Goal: Task Accomplishment & Management: Manage account settings

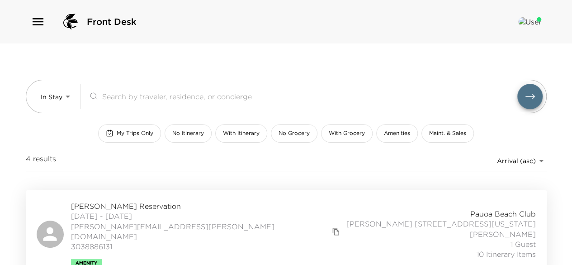
scroll to position [56, 0]
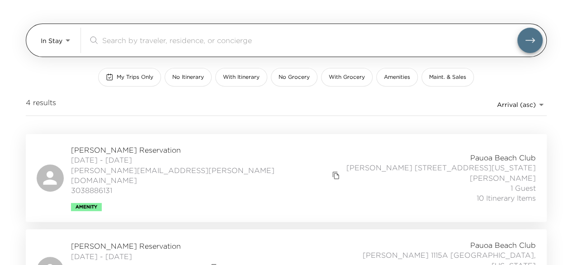
click at [66, 45] on body "Front Desk In Stay In-Stay ​ My Trips Only No Itinerary With Itinerary No Groce…" at bounding box center [286, 76] width 572 height 265
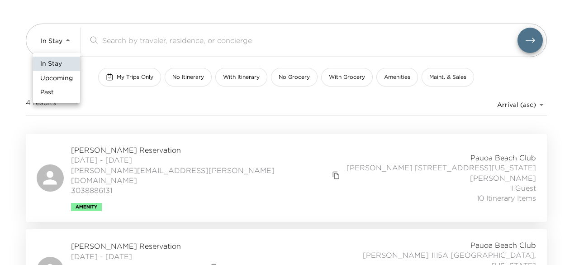
click at [62, 77] on span "Upcoming" at bounding box center [56, 78] width 33 height 9
type input "Upcoming"
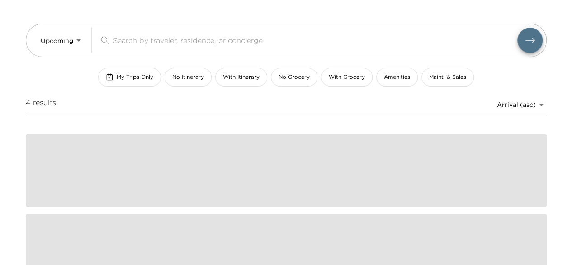
click at [139, 76] on span "My Trips Only" at bounding box center [135, 77] width 37 height 8
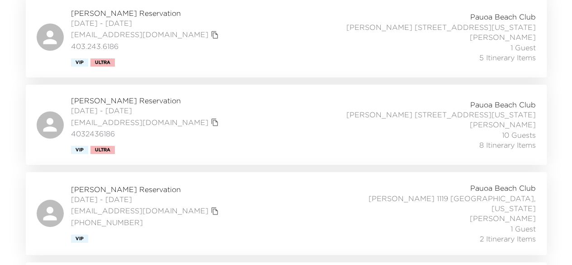
scroll to position [1693, 0]
click at [124, 184] on span "Tilly Levine Reservation" at bounding box center [146, 189] width 150 height 10
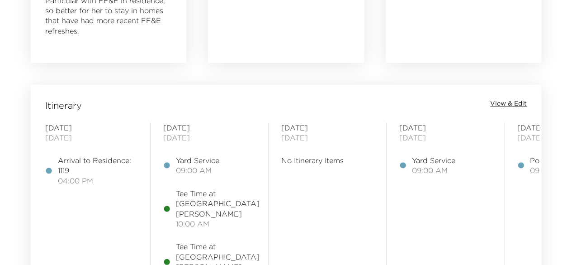
scroll to position [675, 0]
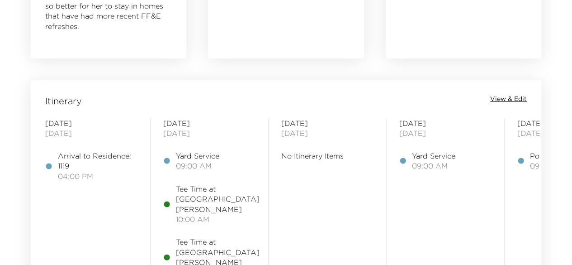
click at [506, 100] on span "View & Edit" at bounding box center [509, 99] width 37 height 9
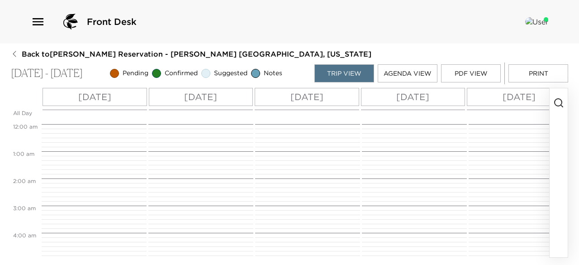
scroll to position [244, 0]
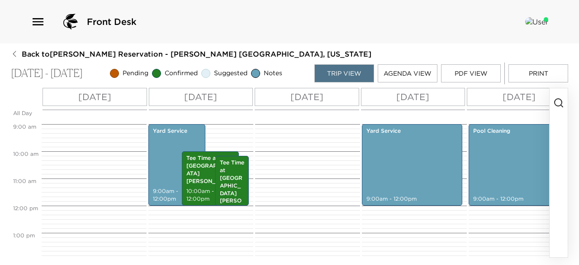
click at [414, 71] on button "Agenda View" at bounding box center [408, 73] width 60 height 18
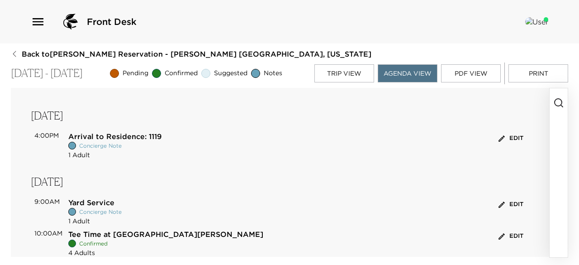
click at [561, 131] on button "button" at bounding box center [559, 172] width 18 height 169
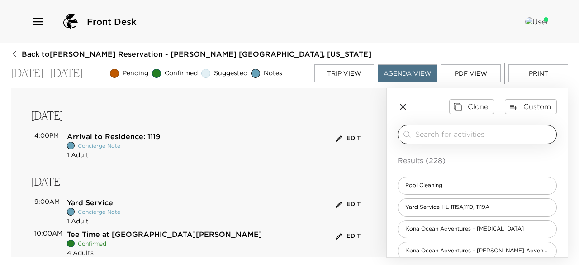
click at [477, 131] on input "search" at bounding box center [484, 134] width 138 height 10
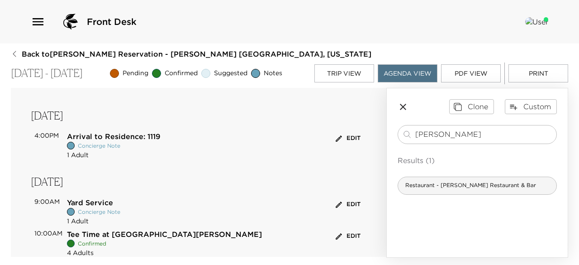
type input "tommy"
click at [452, 191] on div "Restaurant - Tommy Bahama Restaurant & Bar" at bounding box center [477, 185] width 159 height 18
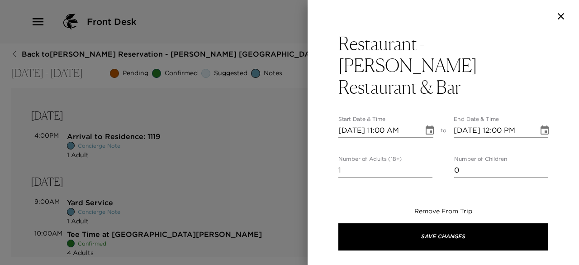
type textarea "Your reservation at Tommy Bahama is confirmed. Drive Time: 3 minutes from your …"
click at [383, 123] on input "11/03/2025 11:00 AM" at bounding box center [378, 130] width 79 height 14
type input "11/03/2025 06:00 PM"
type input "11/03/2025 07:00 PM"
type input "11/03/2025 06:00 PM"
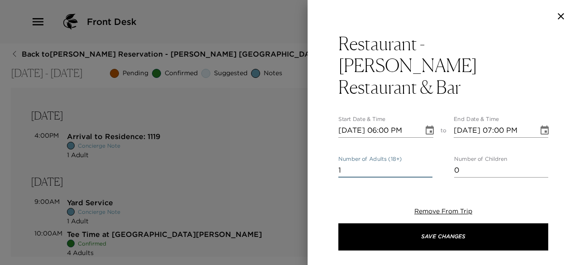
click at [425, 163] on input "1" at bounding box center [386, 170] width 94 height 14
click at [425, 163] on input "2" at bounding box center [386, 170] width 94 height 14
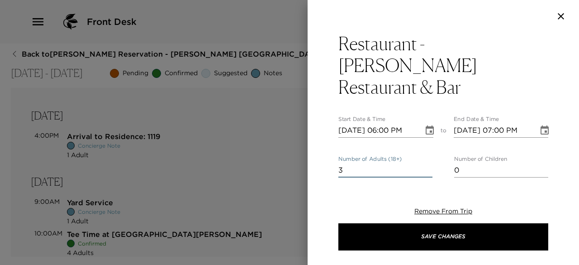
click at [425, 163] on input "3" at bounding box center [386, 170] width 94 height 14
click at [425, 163] on input "4" at bounding box center [386, 170] width 94 height 14
click at [425, 163] on input "5" at bounding box center [386, 170] width 94 height 14
click at [425, 163] on input "6" at bounding box center [386, 170] width 94 height 14
click at [425, 163] on input "7" at bounding box center [386, 170] width 94 height 14
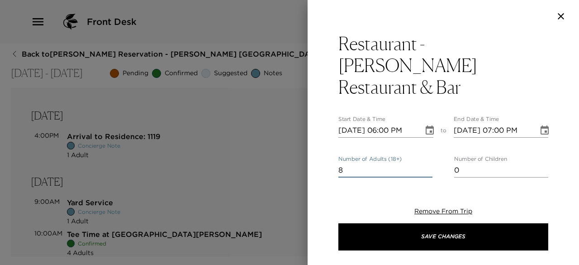
type input "8"
click at [425, 163] on input "8" at bounding box center [386, 170] width 94 height 14
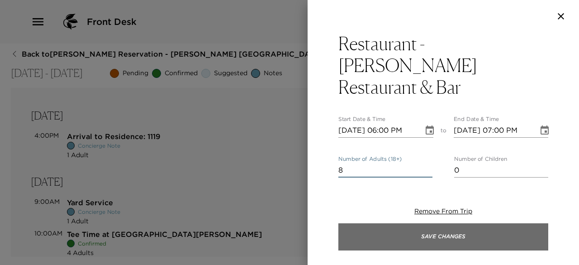
click at [383, 241] on button "Save Changes" at bounding box center [444, 236] width 210 height 27
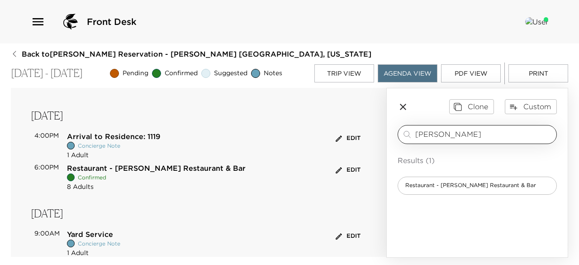
click at [463, 138] on input "tommy" at bounding box center [484, 134] width 138 height 10
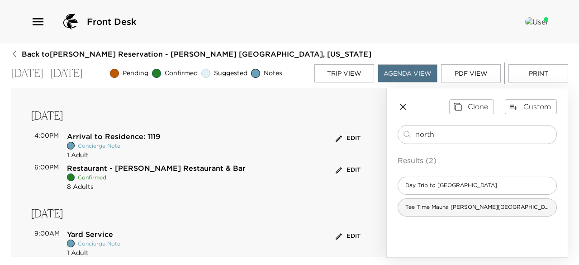
type input "north"
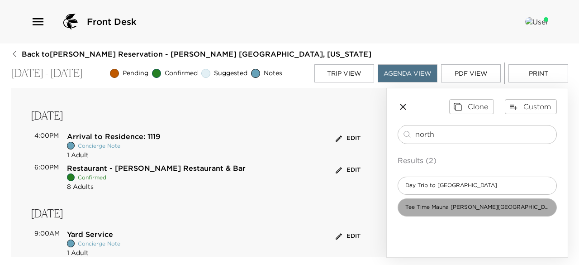
click at [455, 200] on div "Tee Time Mauna Lani Golf North Course" at bounding box center [477, 207] width 159 height 18
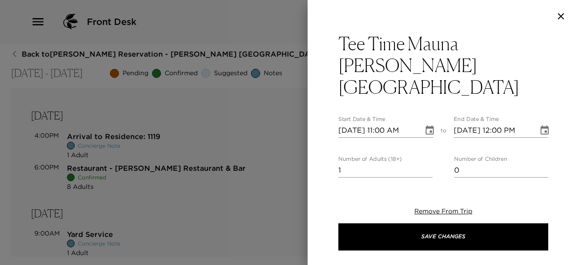
type textarea "Your Tee Time at Mauna Lani North Golf Course is confirmed. Drive Time: 5 minut…"
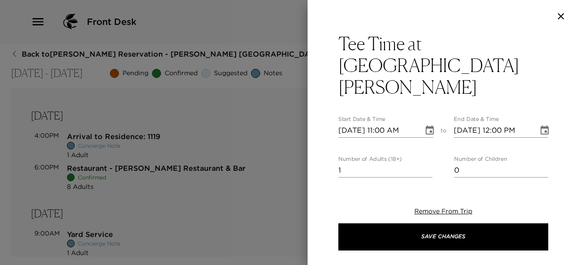
click at [352, 123] on input "11/03/2025 11:00 AM" at bounding box center [378, 130] width 79 height 14
type input "11/04/2025 11:00 AM"
type input "11/04/2025 12:00 PM"
click at [385, 123] on input "11/04/2025 11:00 AM" at bounding box center [378, 130] width 79 height 14
type input "11/04/2025 11:00 AM"
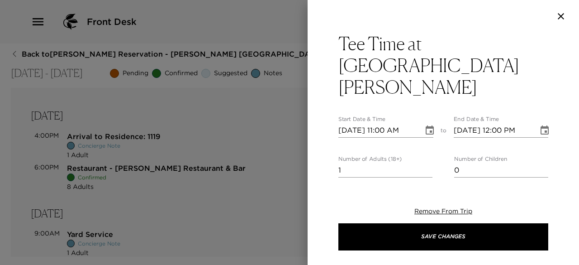
click at [218, 184] on div at bounding box center [289, 132] width 579 height 265
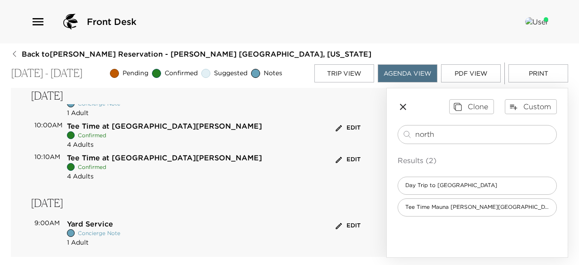
scroll to position [142, 0]
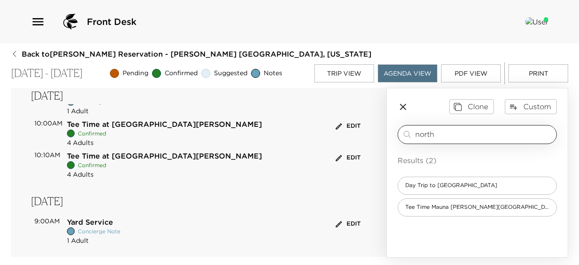
click at [440, 138] on input "north" at bounding box center [484, 134] width 138 height 10
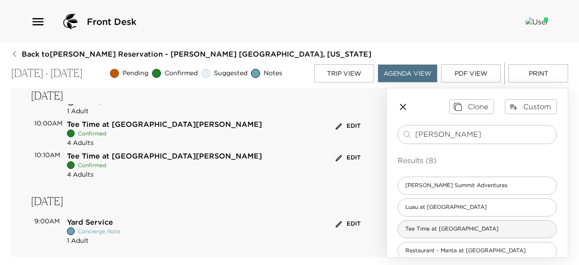
type input "mauna kea"
click at [443, 225] on span "Tee Time at Mauna Kea Beach Golf Course" at bounding box center [452, 229] width 108 height 8
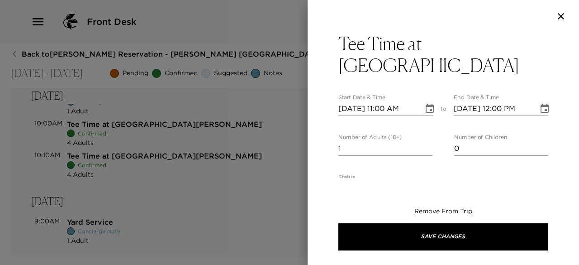
type textarea "Your Tee Time at Mauna Kea Golf Course is confirmed. Drive Time: 15 minutes fro…"
click at [351, 110] on input "11/03/2025 11:00 AM" at bounding box center [378, 108] width 79 height 14
type input "11/07/2025 11:00 AM"
type input "11/07/2025 12:00 PM"
click at [379, 108] on input "11/07/2025 11:00 AM" at bounding box center [378, 108] width 79 height 14
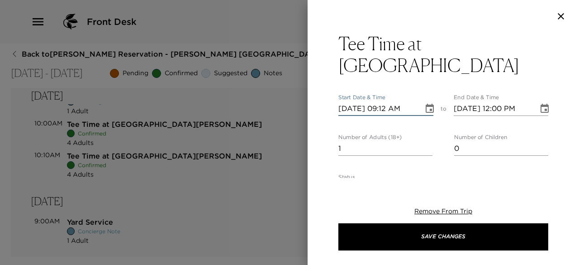
type input "11/07/2025 09:12 AM"
click at [428, 144] on input "2" at bounding box center [386, 148] width 94 height 14
click at [428, 144] on input "3" at bounding box center [386, 148] width 94 height 14
click at [428, 144] on input "4" at bounding box center [386, 148] width 94 height 14
click at [428, 144] on input "5" at bounding box center [386, 148] width 94 height 14
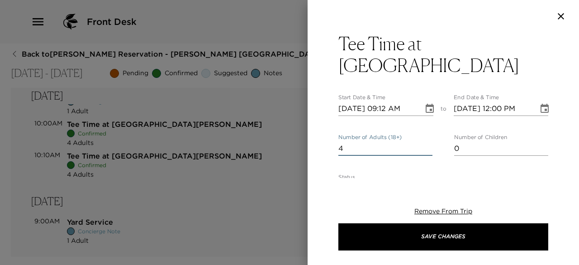
type input "4"
click at [426, 150] on input "4" at bounding box center [386, 148] width 94 height 14
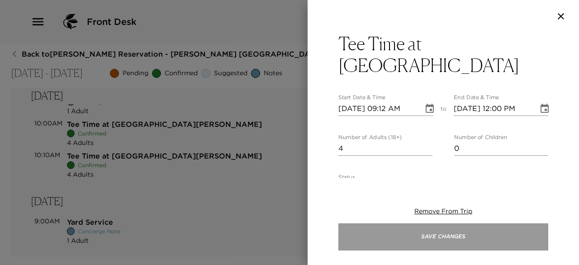
click at [391, 230] on button "Save Changes" at bounding box center [444, 236] width 210 height 27
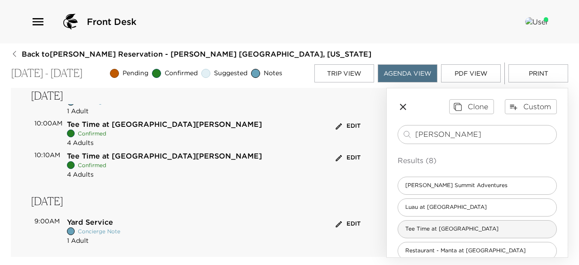
click at [443, 226] on span "Tee Time at Mauna Kea Beach Golf Course" at bounding box center [452, 229] width 108 height 8
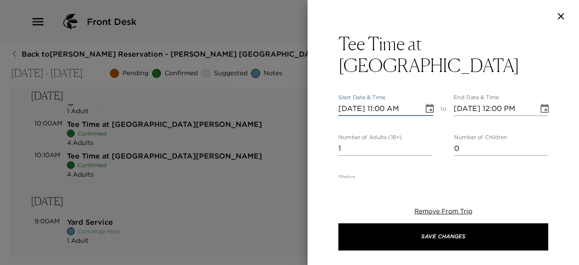
click at [352, 103] on input "11/03/2025 11:00 AM" at bounding box center [378, 108] width 79 height 14
type input "11/07/2025 11:00 AM"
type input "11/07/2025 12:00 PM"
click at [383, 108] on input "11/07/2025 11:00 AM" at bounding box center [378, 108] width 79 height 14
type input "11/07/2025 09:24 AM"
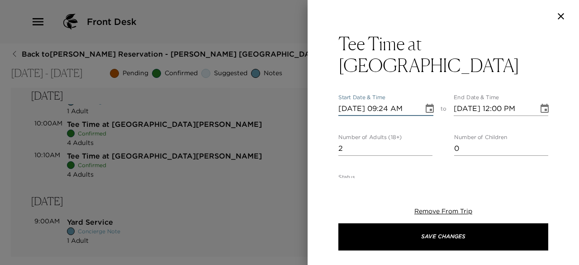
click at [424, 146] on input "2" at bounding box center [386, 148] width 94 height 14
click at [424, 146] on input "3" at bounding box center [386, 148] width 94 height 14
type input "4"
click at [424, 146] on input "4" at bounding box center [386, 148] width 94 height 14
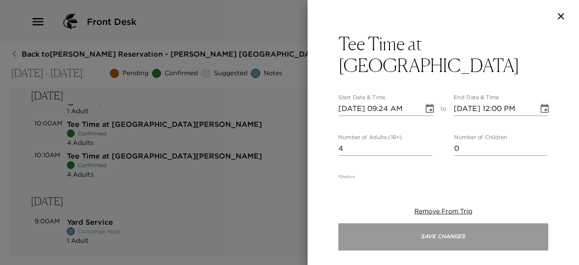
click at [383, 229] on button "Save Changes" at bounding box center [444, 236] width 210 height 27
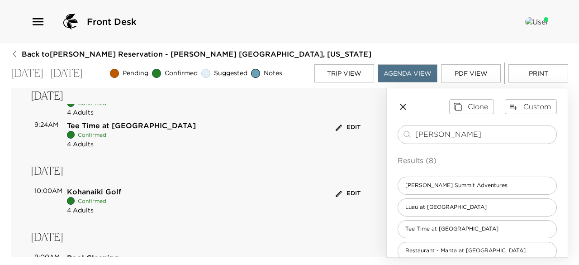
scroll to position [381, 0]
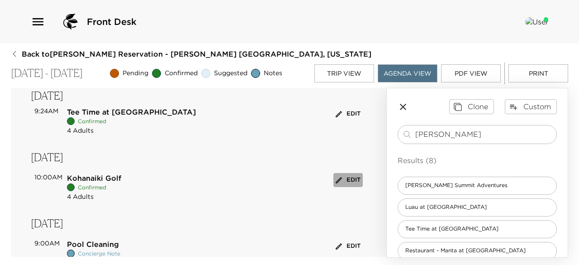
click at [347, 181] on button "Edit" at bounding box center [348, 180] width 29 height 14
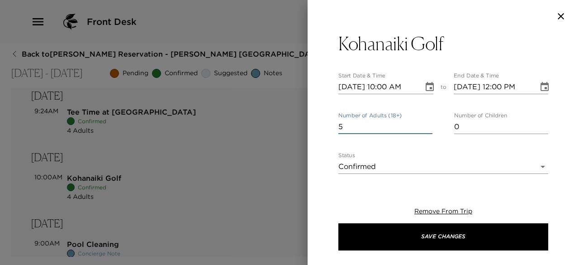
click at [424, 124] on input "5" at bounding box center [386, 126] width 94 height 14
click at [424, 124] on input "6" at bounding box center [386, 126] width 94 height 14
click at [424, 124] on input "7" at bounding box center [386, 126] width 94 height 14
type input "8"
click at [424, 124] on input "8" at bounding box center [386, 126] width 94 height 14
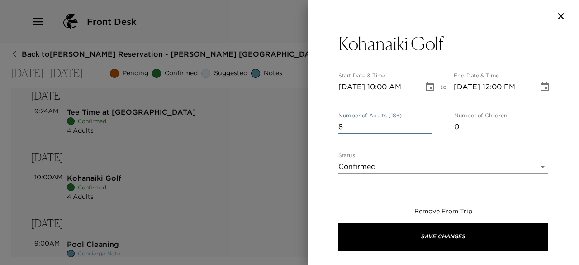
click at [393, 89] on input "11/09/2025 10:00 AM" at bounding box center [378, 87] width 79 height 14
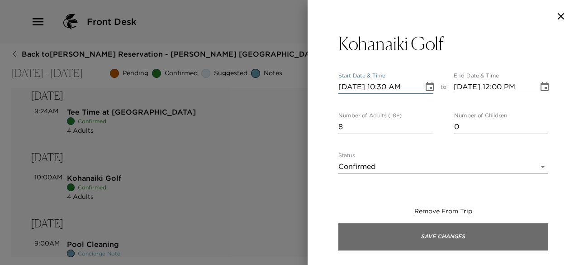
type input "11/09/2025 10:30 AM"
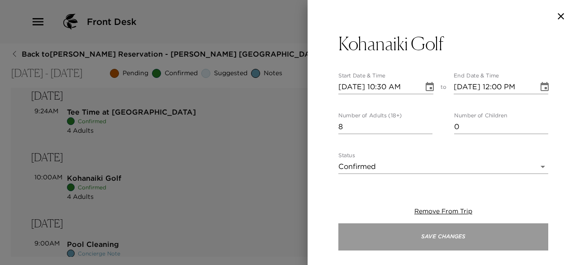
click at [389, 237] on button "Save Changes" at bounding box center [444, 236] width 210 height 27
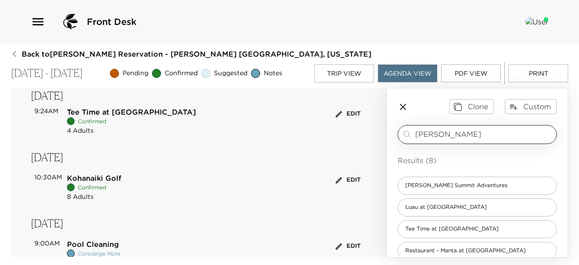
click at [467, 135] on input "mauna kea" at bounding box center [484, 134] width 138 height 10
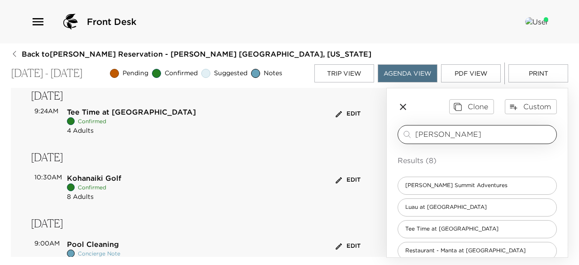
click at [467, 135] on input "mauna kea" at bounding box center [484, 134] width 138 height 10
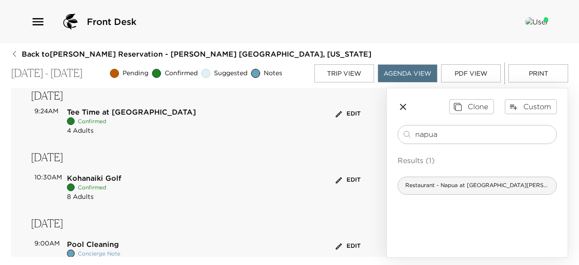
type input "napua"
click at [451, 192] on div "Restaurant - Napua at Mauna Lani Beach Club" at bounding box center [477, 185] width 159 height 18
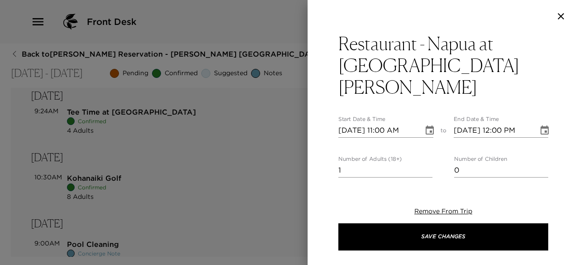
type textarea "Your reservation at Napua at Mauna Lani Beach Club is confirmed. Drive Time: 5 …"
click at [353, 123] on input "11/03/2025 11:00 AM" at bounding box center [378, 130] width 79 height 14
type input "11/06/2025 11:00 AM"
type input "11/06/2025 12:00 PM"
click at [353, 123] on input "11/06/2025 11:00 AM" at bounding box center [378, 130] width 79 height 14
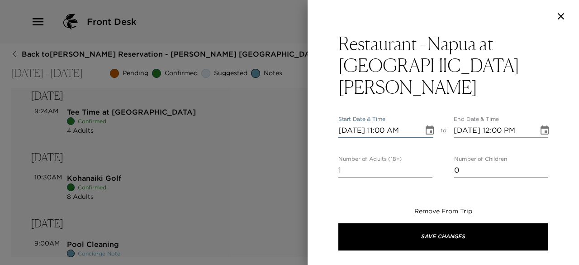
click at [380, 123] on input "11/05/2025 11:00 AM" at bounding box center [378, 130] width 79 height 14
type input "11/05/2025 06:30 PM"
click at [425, 163] on input "2" at bounding box center [386, 170] width 94 height 14
click at [425, 163] on input "3" at bounding box center [386, 170] width 94 height 14
click at [425, 163] on input "4" at bounding box center [386, 170] width 94 height 14
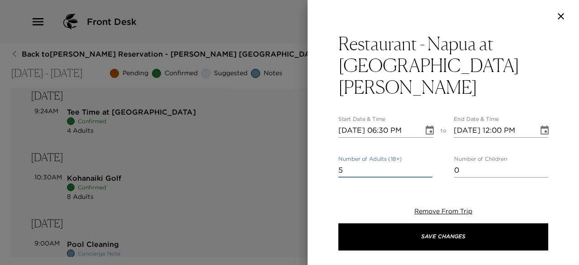
click at [425, 163] on input "5" at bounding box center [386, 170] width 94 height 14
click at [425, 163] on input "6" at bounding box center [386, 170] width 94 height 14
click at [425, 163] on input "7" at bounding box center [386, 170] width 94 height 14
type input "8"
click at [425, 163] on input "8" at bounding box center [386, 170] width 94 height 14
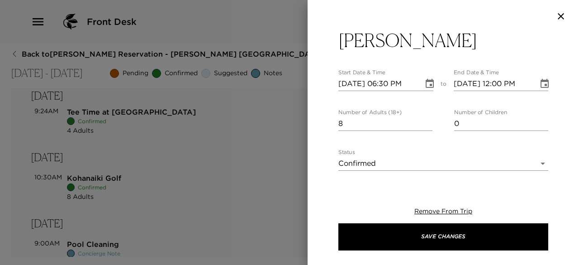
scroll to position [47, 0]
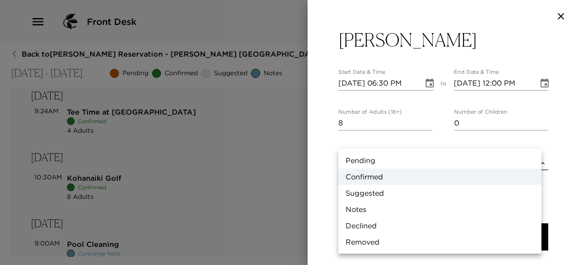
click at [415, 144] on body "Front Desk Back to Tilly Levine Reservation - Hale Luana 1119 Kohala Coast, Haw…" at bounding box center [289, 132] width 579 height 265
click at [405, 160] on li "Pending" at bounding box center [440, 160] width 203 height 16
type input "Pending"
type textarea "Thank you for submitting your request. Your concierge will be in touch to colle…"
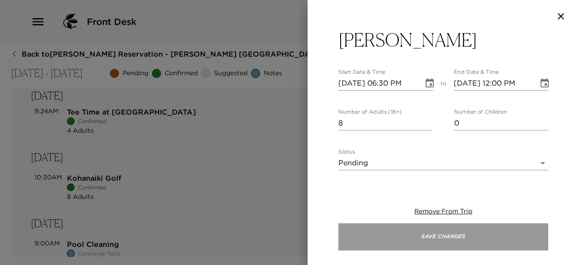
click at [369, 234] on button "Save Changes" at bounding box center [444, 236] width 210 height 27
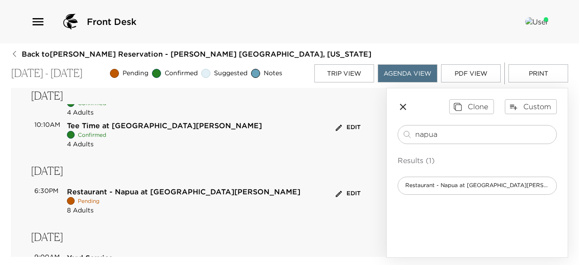
scroll to position [172, 0]
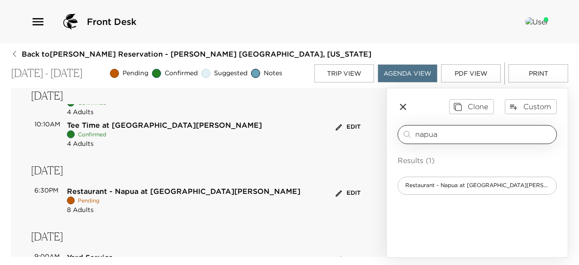
click at [438, 136] on input "napua" at bounding box center [484, 134] width 138 height 10
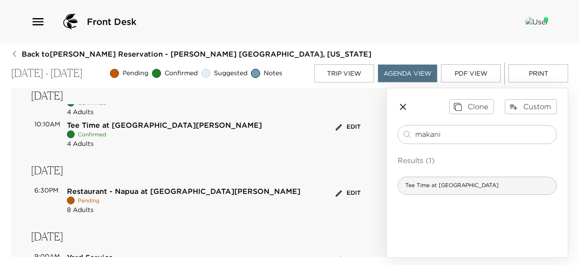
type input "makani"
click at [450, 187] on span "Tee Time at Makani Golf Club" at bounding box center [452, 185] width 108 height 8
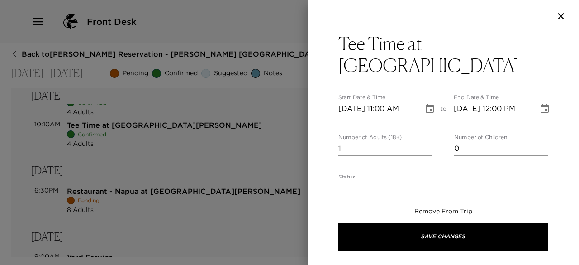
type textarea "Your Tee Time at Makani Golf Club is confirmed. Drive Time: 35 minutes from you…"
click at [351, 107] on input "11/03/2025 11:00 AM" at bounding box center [378, 108] width 79 height 14
type input "11/05/2025 11:00 AM"
type input "11/05/2025 12:00 PM"
click at [383, 107] on input "11/05/2025 11:00 AM" at bounding box center [378, 108] width 79 height 14
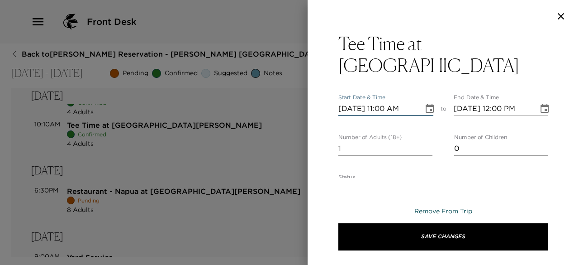
type input "11/05/2025 11:00 AM"
click at [421, 207] on button "Remove From Trip" at bounding box center [444, 211] width 58 height 9
click at [424, 210] on span "Remove From Trip" at bounding box center [444, 211] width 58 height 8
click at [562, 15] on icon "button" at bounding box center [561, 16] width 6 height 6
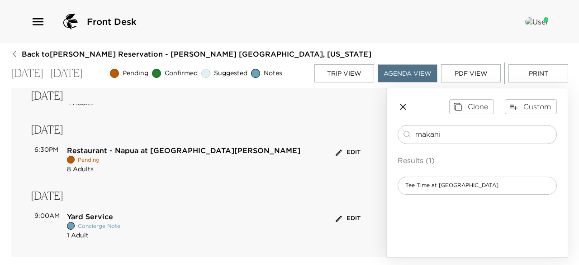
scroll to position [216, 0]
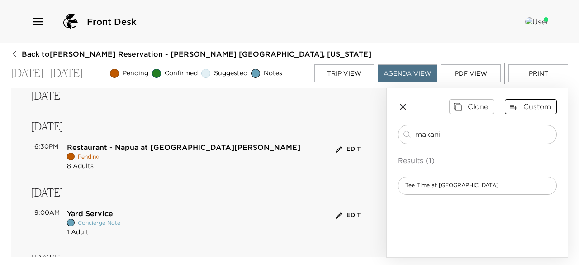
click at [524, 102] on button "Custom" at bounding box center [531, 106] width 52 height 14
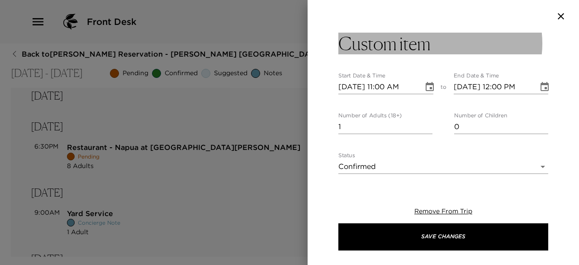
click at [410, 39] on h3 "Custom item" at bounding box center [385, 44] width 92 height 22
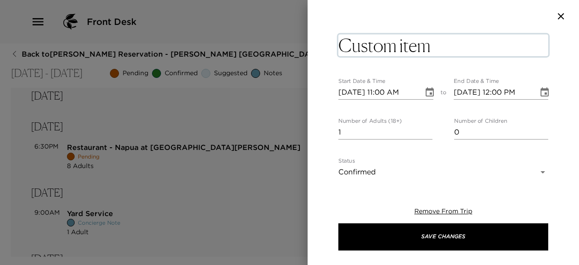
click at [410, 39] on textarea "Custom item" at bounding box center [444, 45] width 210 height 22
type textarea "Cook at Residence"
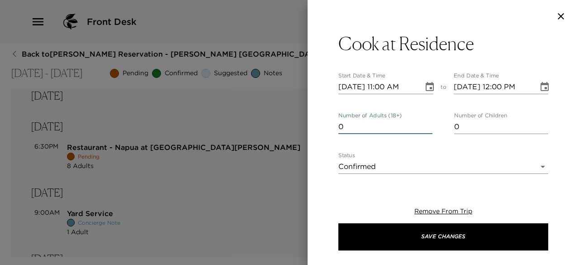
click at [428, 130] on input "0" at bounding box center [386, 126] width 94 height 14
click at [423, 123] on input "1" at bounding box center [386, 126] width 94 height 14
click at [423, 123] on input "2" at bounding box center [386, 126] width 94 height 14
click at [423, 123] on input "3" at bounding box center [386, 126] width 94 height 14
click at [423, 123] on input "4" at bounding box center [386, 126] width 94 height 14
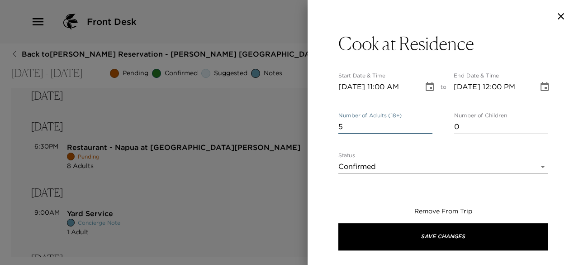
click at [423, 123] on input "5" at bounding box center [386, 126] width 94 height 14
click at [423, 123] on input "6" at bounding box center [386, 126] width 94 height 14
click at [423, 123] on input "7" at bounding box center [386, 126] width 94 height 14
type input "8"
click at [423, 123] on input "8" at bounding box center [386, 126] width 94 height 14
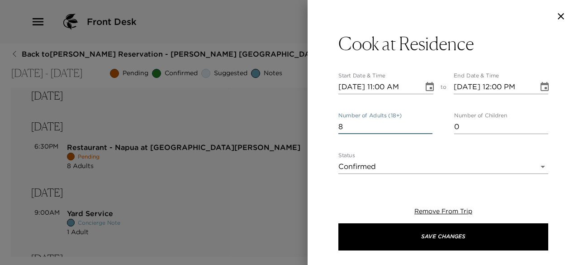
click at [358, 86] on input "11/03/2025 11:00 AM" at bounding box center [378, 87] width 79 height 14
type input "11/06/2025 11:00 AM"
type input "11/06/2025 12:00 PM"
click at [384, 86] on input "11/06/2025 11:00 AM" at bounding box center [378, 87] width 79 height 14
type input "11/06/2025 06:00 PM"
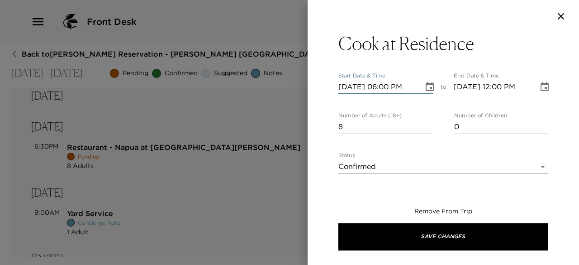
type input "11/06/2025 07:00 PM"
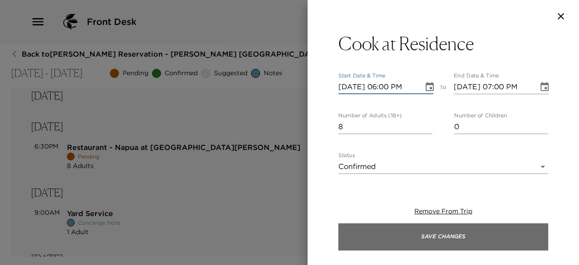
type input "11/06/2025 06:00 PM"
click at [395, 235] on button "Save Changes" at bounding box center [444, 236] width 210 height 27
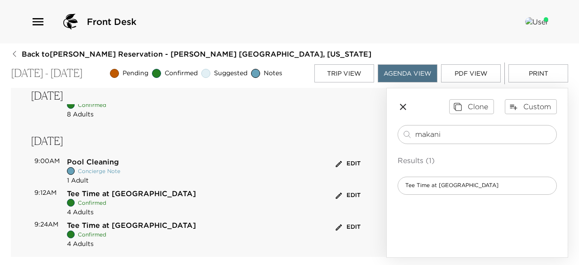
scroll to position [368, 0]
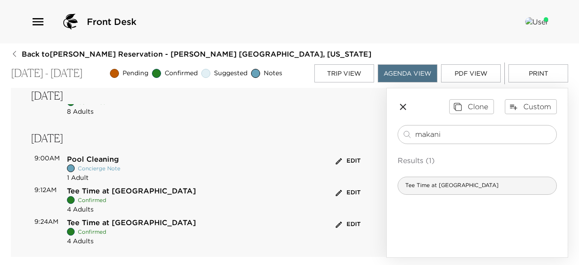
click at [446, 181] on span "Tee Time at Makani Golf Club" at bounding box center [452, 185] width 108 height 8
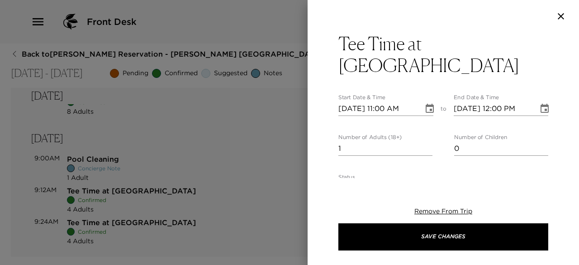
click at [352, 106] on input "11/03/2025 11:00 AM" at bounding box center [378, 108] width 79 height 14
type input "11/05/2025 11:00 AM"
type input "11/05/2025 12:00 PM"
click at [383, 109] on input "11/05/2025 11:00 AM" at bounding box center [378, 108] width 79 height 14
type input "11/05/2025 10:00 AM"
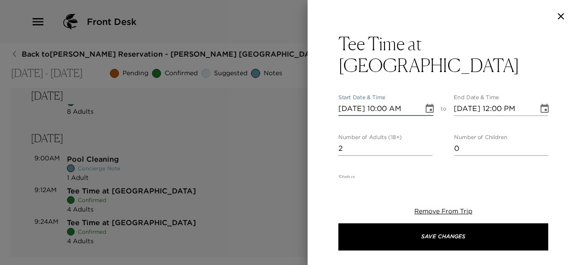
click at [424, 144] on input "2" at bounding box center [386, 148] width 94 height 14
click at [424, 144] on input "3" at bounding box center [386, 148] width 94 height 14
click at [424, 144] on input "4" at bounding box center [386, 148] width 94 height 14
click at [424, 144] on input "5" at bounding box center [386, 148] width 94 height 14
type input "4"
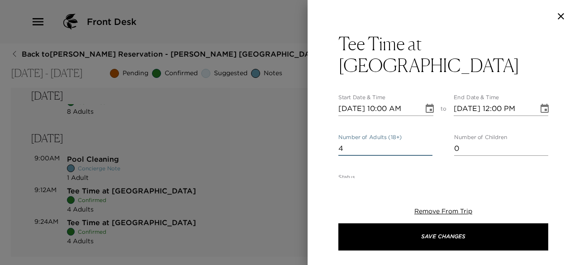
click at [424, 151] on input "4" at bounding box center [386, 148] width 94 height 14
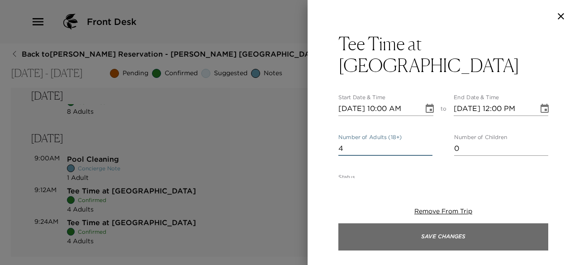
click at [379, 234] on button "Save Changes" at bounding box center [444, 236] width 210 height 27
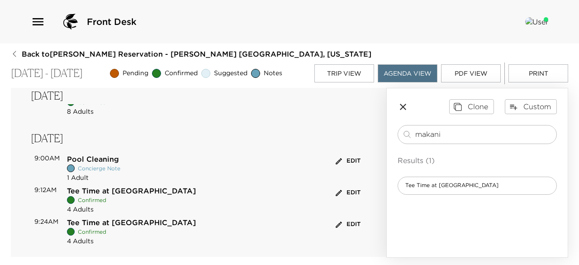
scroll to position [400, 0]
click at [437, 182] on span "Tee Time at Makani Golf Club" at bounding box center [452, 185] width 108 height 8
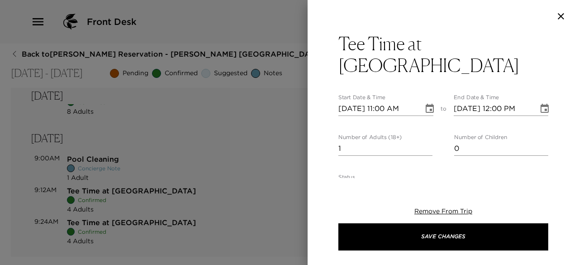
click at [348, 107] on input "11/03/2025 11:00 AM" at bounding box center [378, 108] width 79 height 14
type input "11/05/2025 11:00 AM"
type input "11/05/2025 12:00 PM"
click at [382, 107] on input "11/05/2025 11:00 AM" at bounding box center [378, 108] width 79 height 14
type input "11/05/2025 10:10 AM"
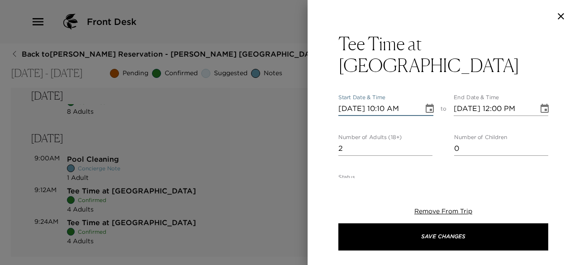
click at [427, 147] on input "2" at bounding box center [386, 148] width 94 height 14
click at [427, 147] on input "3" at bounding box center [386, 148] width 94 height 14
type input "4"
click at [427, 147] on input "4" at bounding box center [386, 148] width 94 height 14
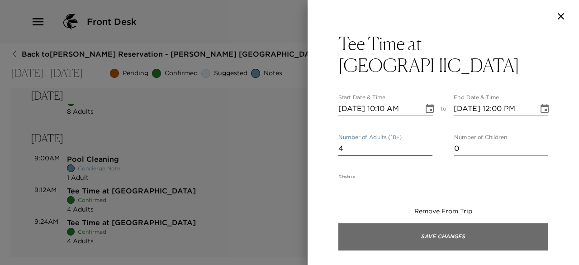
click at [390, 233] on button "Save Changes" at bounding box center [444, 236] width 210 height 27
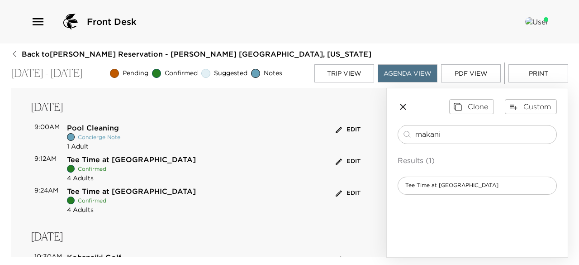
scroll to position [463, 0]
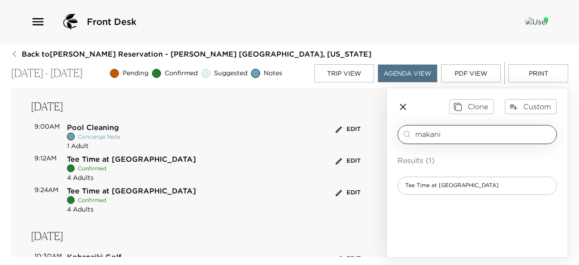
click at [439, 133] on input "makani" at bounding box center [484, 134] width 138 height 10
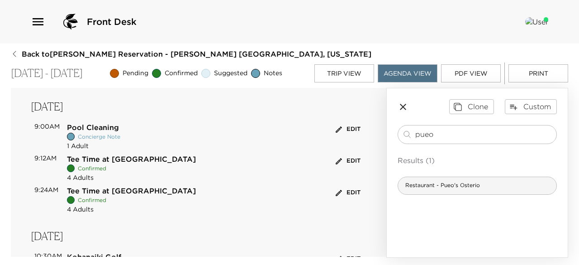
type input "pueo"
click at [439, 185] on span "Restaurant - Pueo's Osterio" at bounding box center [442, 185] width 89 height 8
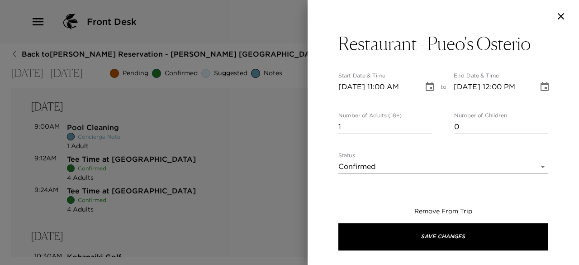
type textarea "Your reservation at Pueo's Osteria is confirmed. Drive Time: 15 minutes from yo…"
click at [350, 88] on input "11/03/2025 11:00 AM" at bounding box center [378, 87] width 79 height 14
type input "11/07/2025 11:00 AM"
type input "11/07/2025 12:00 PM"
click at [380, 86] on input "11/07/2025 11:00 AM" at bounding box center [378, 87] width 79 height 14
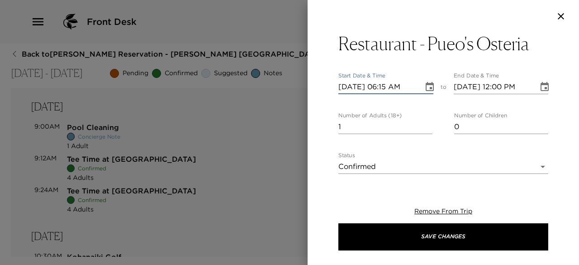
type input "11/07/2025 06:15 PM"
type input "11/07/2025 07:15 PM"
type input "11/07/2025 06:15 PM"
click at [423, 124] on input "2" at bounding box center [386, 126] width 94 height 14
click at [423, 124] on input "3" at bounding box center [386, 126] width 94 height 14
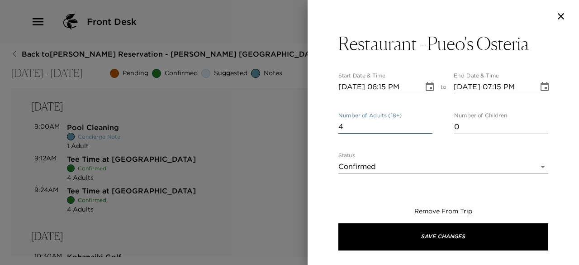
click at [423, 124] on input "4" at bounding box center [386, 126] width 94 height 14
click at [423, 124] on input "5" at bounding box center [386, 126] width 94 height 14
click at [423, 124] on input "6" at bounding box center [386, 126] width 94 height 14
click at [423, 124] on input "7" at bounding box center [386, 126] width 94 height 14
type input "8"
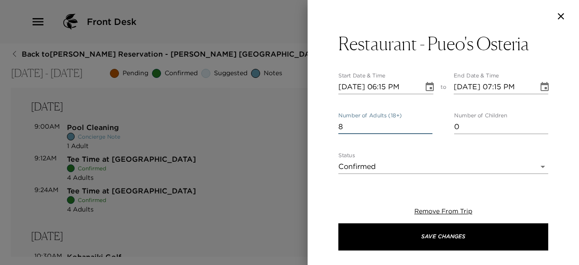
click at [423, 124] on input "8" at bounding box center [386, 126] width 94 height 14
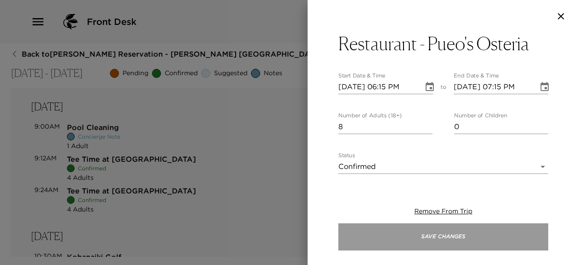
click at [373, 240] on button "Save Changes" at bounding box center [444, 236] width 210 height 27
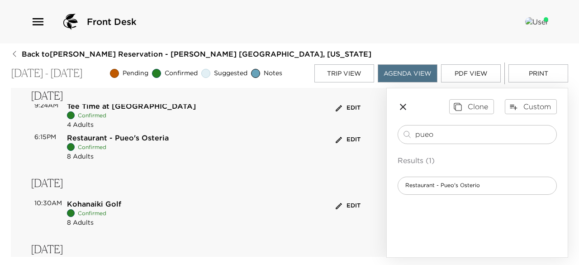
scroll to position [548, 0]
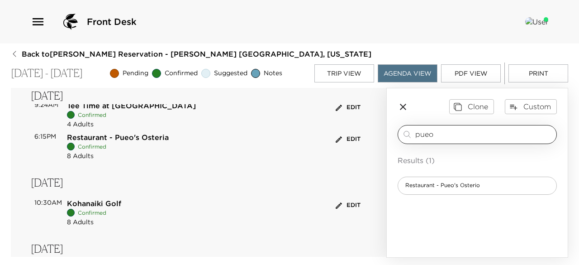
click at [441, 135] on input "pueo" at bounding box center [484, 134] width 138 height 10
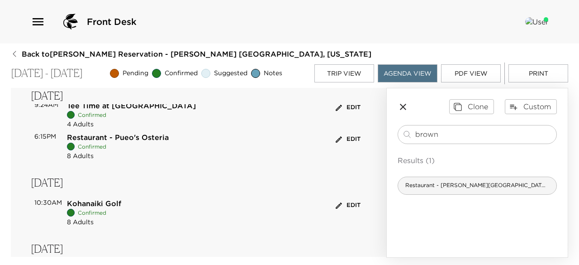
type input "brown"
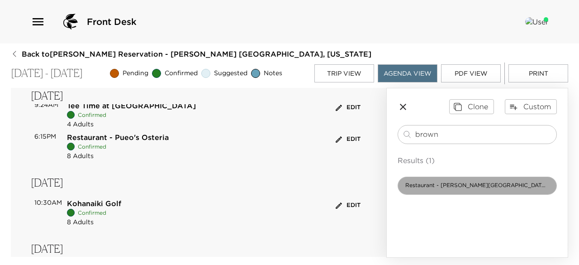
click at [442, 180] on div "Restaurant - Brown's Beach House at the Fairmont Orchid" at bounding box center [477, 185] width 159 height 18
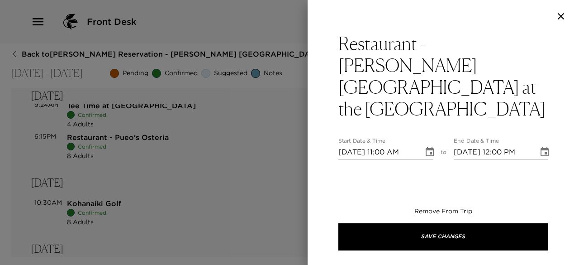
type textarea "Your reservation at Brown's Beach House is confirmed. Drive Time: 5-minute walk…"
click at [350, 145] on input "11/03/2025 11:00 AM" at bounding box center [378, 152] width 79 height 14
type input "11/09/2025 11:00 AM"
type input "11/09/2025 12:00 PM"
click at [385, 145] on input "11/09/2025 11:00 AM" at bounding box center [378, 152] width 79 height 14
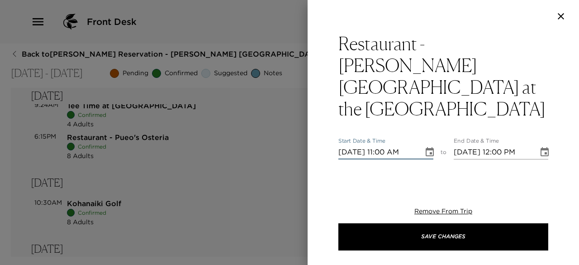
click at [385, 145] on input "11/09/2025 11:00 AM" at bounding box center [378, 152] width 79 height 14
type input "11/09/2025 07:15 PM"
type input "11/09/2025 08:15 PM"
type input "11/09/2025 07:15 PM"
click at [426, 185] on input "2" at bounding box center [386, 192] width 94 height 14
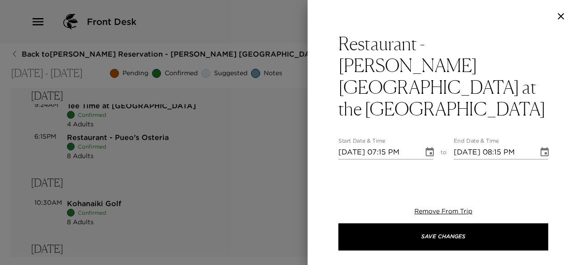
click at [424, 185] on input "3" at bounding box center [386, 192] width 94 height 14
click at [424, 185] on input "4" at bounding box center [386, 192] width 94 height 14
click at [424, 185] on input "5" at bounding box center [386, 192] width 94 height 14
click at [424, 185] on input "6" at bounding box center [386, 192] width 94 height 14
click at [424, 185] on input "7" at bounding box center [386, 192] width 94 height 14
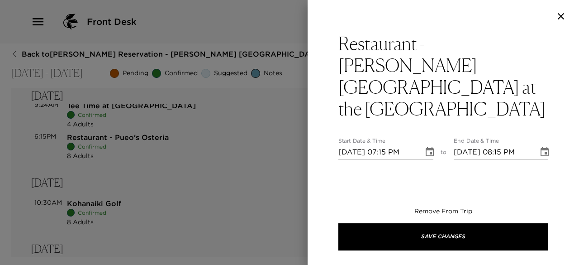
type input "8"
click at [424, 185] on input "8" at bounding box center [386, 192] width 94 height 14
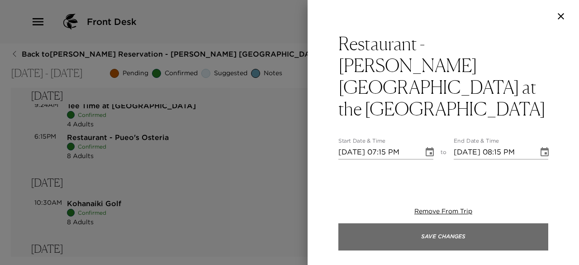
click at [382, 229] on button "Save Changes" at bounding box center [444, 236] width 210 height 27
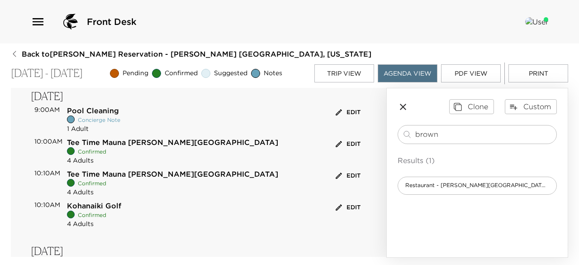
scroll to position [749, 0]
click at [348, 201] on button "Edit" at bounding box center [348, 208] width 29 height 14
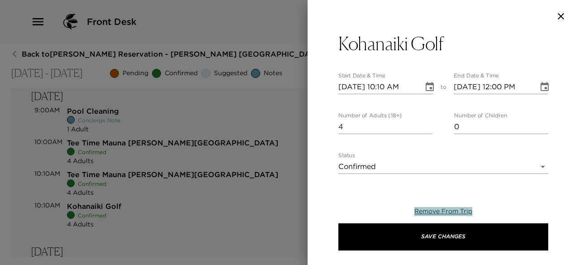
click at [459, 210] on span "Remove From Trip" at bounding box center [444, 211] width 58 height 8
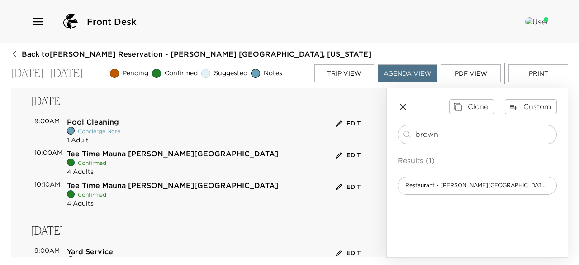
scroll to position [736, 0]
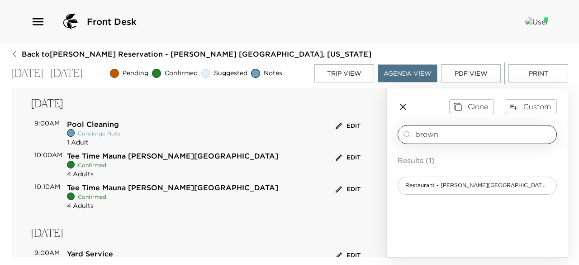
click at [444, 132] on input "brown" at bounding box center [484, 134] width 138 height 10
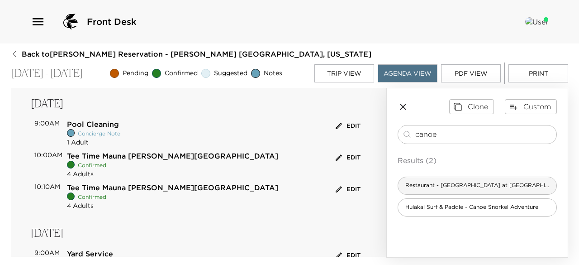
type input "canoe"
click at [445, 180] on div "Restaurant - Canoe House at Mauna Lani Auberge" at bounding box center [477, 185] width 159 height 18
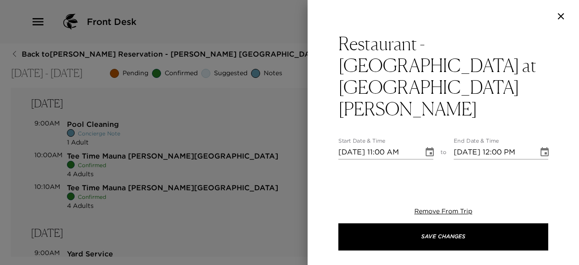
type textarea "Your reservation at Canoe House is confirmed. Drive Time: 3 minutes from your r…"
click at [348, 145] on input "11/03/2025 11:00 AM" at bounding box center [378, 152] width 79 height 14
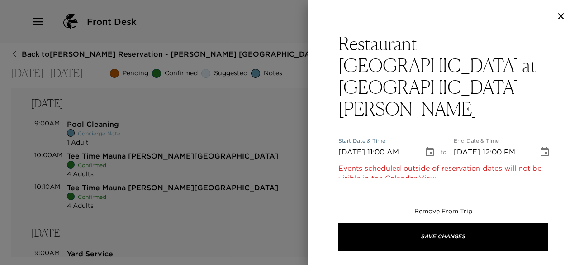
type input "11/10/2025 11:00 AM"
type input "11/10/2025 12:00 PM"
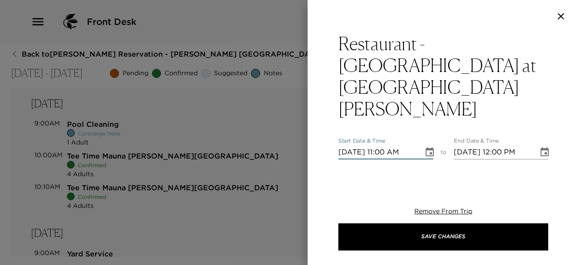
click at [381, 145] on input "11/10/2025 11:00 AM" at bounding box center [378, 152] width 79 height 14
type input "11/10/2025 05:45 PM"
type input "11/10/2025 06:45 PM"
type input "11/10/2025 05:45 PM"
click at [425, 185] on input "2" at bounding box center [386, 192] width 94 height 14
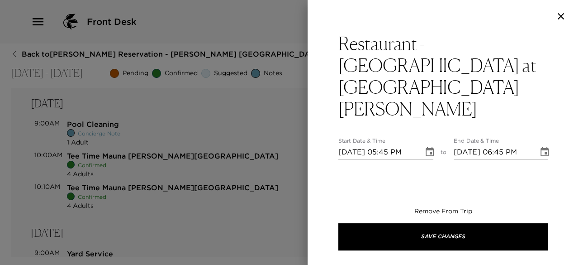
click at [425, 185] on input "3" at bounding box center [386, 192] width 94 height 14
click at [425, 185] on input "4" at bounding box center [386, 192] width 94 height 14
click at [425, 185] on input "5" at bounding box center [386, 192] width 94 height 14
click at [425, 185] on input "6" at bounding box center [386, 192] width 94 height 14
click at [425, 185] on input "7" at bounding box center [386, 192] width 94 height 14
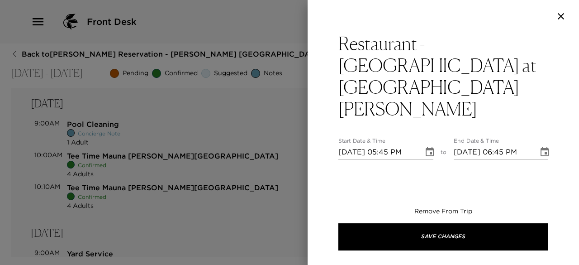
click at [425, 185] on input "8" at bounding box center [386, 192] width 94 height 14
click at [425, 185] on input "9" at bounding box center [386, 192] width 94 height 14
type input "8"
click at [424, 185] on input "8" at bounding box center [386, 192] width 94 height 14
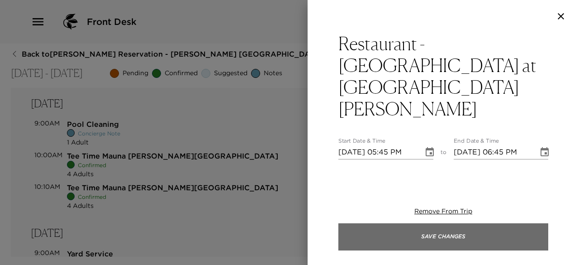
click at [385, 227] on button "Save Changes" at bounding box center [444, 236] width 210 height 27
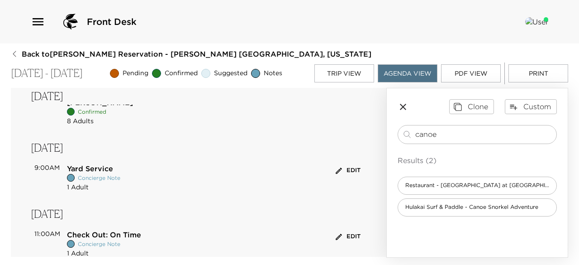
scroll to position [863, 0]
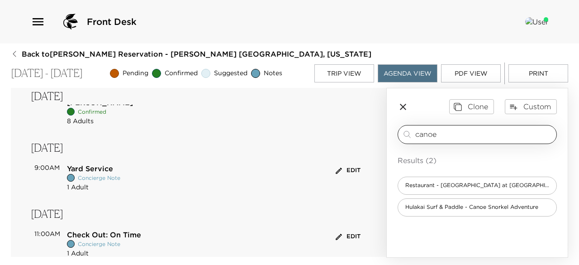
click at [442, 134] on input "canoe" at bounding box center [484, 134] width 138 height 10
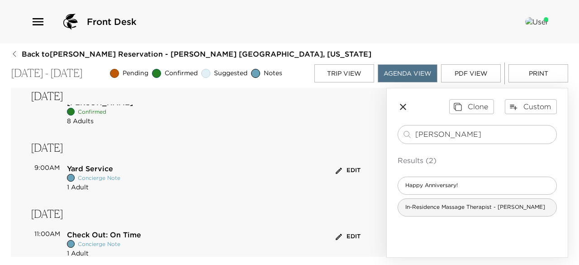
type input "ann"
click at [439, 210] on span "In-Residence Massage Therapist - Ann-Sofie Hilman" at bounding box center [475, 207] width 154 height 8
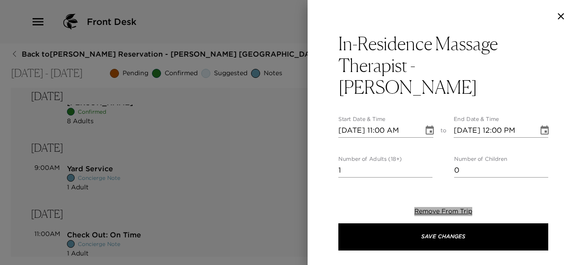
click at [439, 210] on span "Remove From Trip" at bounding box center [444, 211] width 58 height 8
type textarea "Your in-residence massage treatment is confirmed. Therapist: Ann-Sofie Therapis…"
drag, startPoint x: 377, startPoint y: 148, endPoint x: 353, endPoint y: 107, distance: 47.7
click at [353, 123] on input "11/03/2025 11:00 AM" at bounding box center [378, 130] width 79 height 14
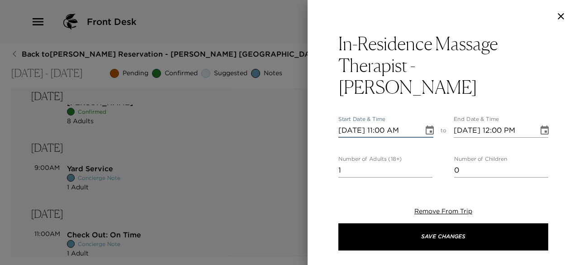
type input "11/05/2025 11:00 AM"
type input "11/05/2025 12:00 PM"
click at [384, 123] on input "11/05/2025 11:00 AM" at bounding box center [378, 130] width 79 height 14
type input "11/05/2025 04:00 PM"
type input "11/05/2025 05:00 PM"
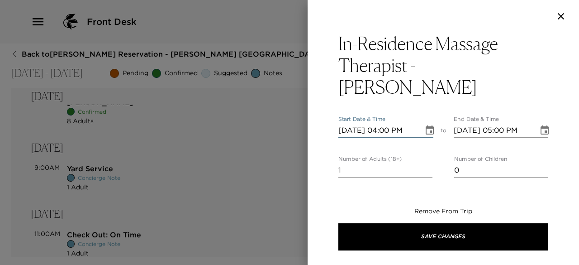
type input "11/05/2025 04:00 PM"
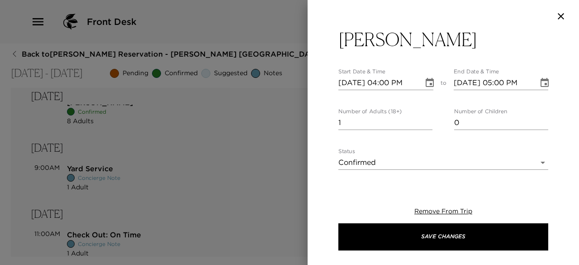
scroll to position [53, 0]
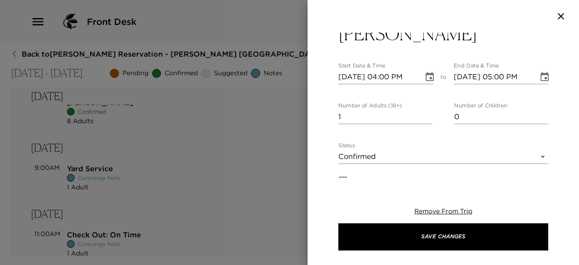
click at [424, 139] on body "Front Desk Back to Tilly Levine Reservation - Hale Luana 1119 Kohala Coast, Haw…" at bounding box center [289, 132] width 579 height 265
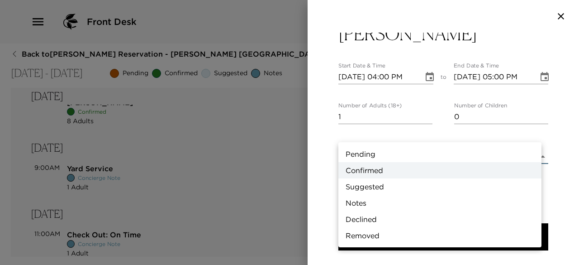
click at [408, 157] on li "Pending" at bounding box center [440, 154] width 203 height 16
type input "Pending"
type textarea "Thank you for submitting your request. Your concierge will be in touch to colle…"
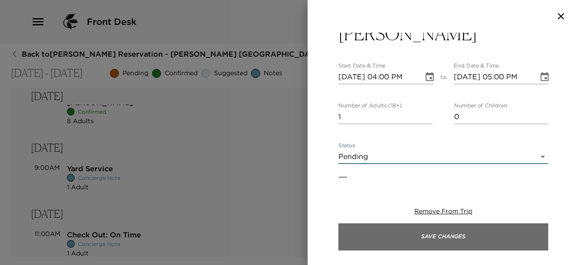
click at [376, 234] on button "Save Changes" at bounding box center [444, 236] width 210 height 27
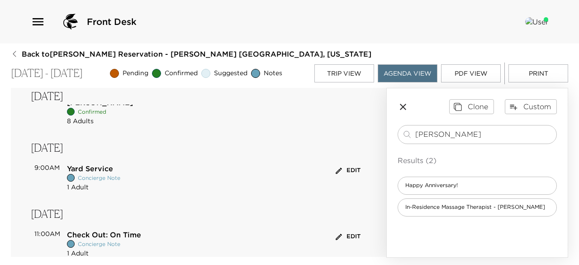
scroll to position [894, 0]
click at [439, 205] on span "In-Residence Massage Therapist - Ann-Sofie Hilman" at bounding box center [475, 207] width 154 height 8
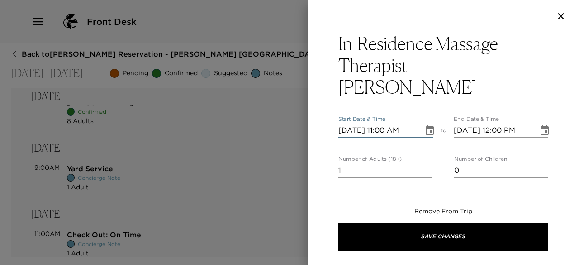
click at [352, 123] on input "11/03/2025 11:00 AM" at bounding box center [378, 130] width 79 height 14
type input "11/08/2025 11:00 AM"
type input "11/08/2025 12:00 PM"
click at [380, 123] on input "11/08/2025 11:00 AM" at bounding box center [378, 130] width 79 height 14
click at [408, 123] on input "11/08/2025 04:00 AM" at bounding box center [378, 130] width 79 height 14
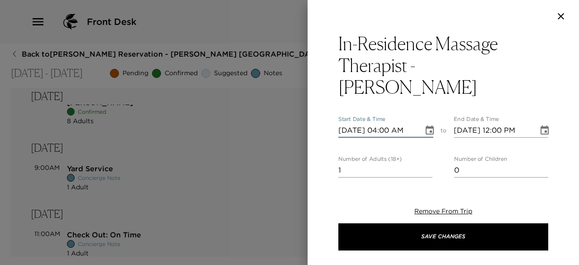
type input "11/08/2025 04:00 PM"
type input "11/08/2025 05:00 PM"
type input "11/08/2025 04:00 PM"
click at [393, 178] on div "In-Residence Massage Therapist - Ann-Sofie Start Date & Time 11/08/2025 04:00 P…" at bounding box center [444, 132] width 272 height 265
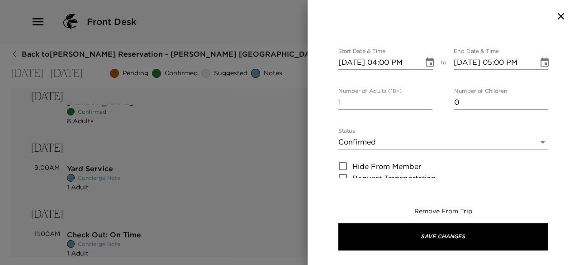
scroll to position [74, 0]
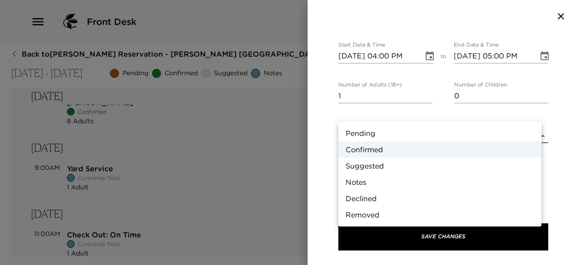
click at [431, 112] on body "Front Desk Back to Tilly Levine Reservation - Hale Luana 1119 Kohala Coast, Haw…" at bounding box center [289, 132] width 579 height 265
click at [414, 130] on li "Pending" at bounding box center [440, 133] width 203 height 16
type input "Pending"
type textarea "Thank you for submitting your request. Your concierge will be in touch to colle…"
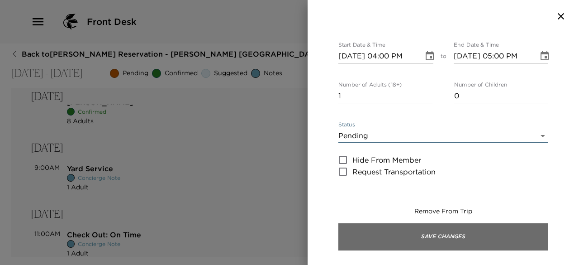
click at [374, 238] on button "Save Changes" at bounding box center [444, 236] width 210 height 27
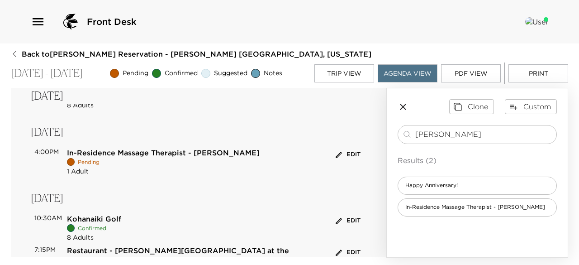
scroll to position [630, 0]
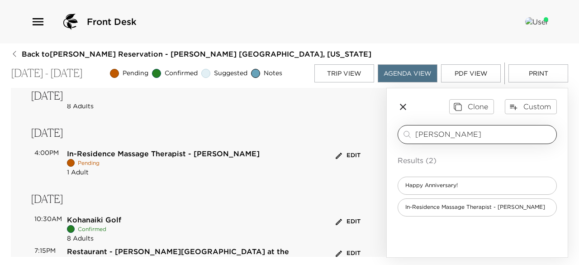
click at [439, 127] on div "ann ​" at bounding box center [477, 134] width 159 height 19
click at [435, 132] on input "ann" at bounding box center [484, 134] width 138 height 10
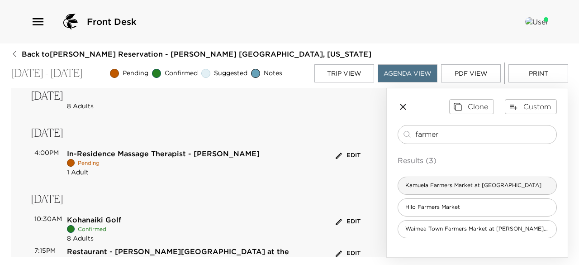
type input "farmer"
click at [428, 185] on span "Kamuela Farmers Market at Pukalani Stables" at bounding box center [473, 185] width 151 height 8
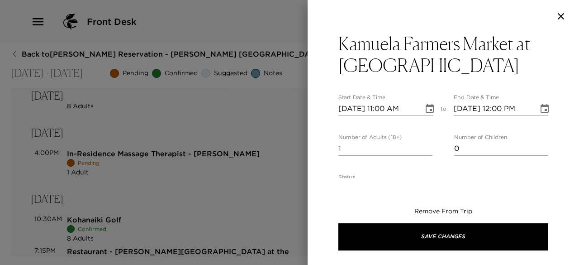
click at [349, 109] on input "11/03/2025 11:00 AM" at bounding box center [378, 108] width 79 height 14
type input "11/08/2025 11:00 AM"
type input "11/08/2025 12:00 PM"
click at [384, 106] on input "11/08/2025 11:00 AM" at bounding box center [378, 108] width 79 height 14
type input "11/08/2025 09:00 AM"
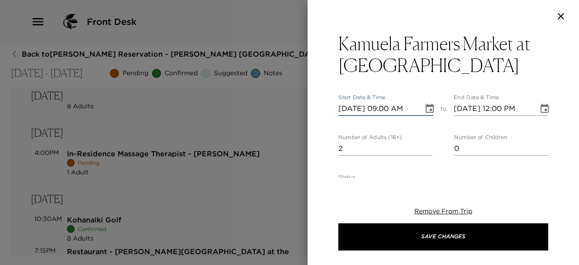
click at [425, 144] on input "2" at bounding box center [386, 148] width 94 height 14
click at [425, 144] on input "3" at bounding box center [386, 148] width 94 height 14
click at [425, 144] on input "4" at bounding box center [386, 148] width 94 height 14
click at [425, 144] on input "5" at bounding box center [386, 148] width 94 height 14
click at [425, 144] on input "6" at bounding box center [386, 148] width 94 height 14
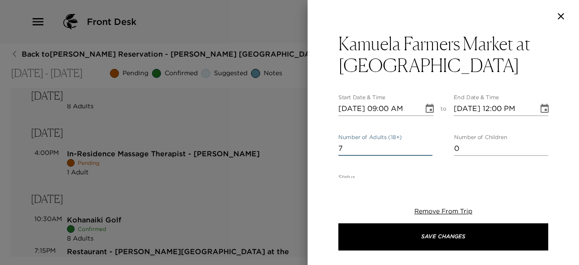
click at [425, 144] on input "7" at bounding box center [386, 148] width 94 height 14
type input "8"
click at [425, 144] on input "8" at bounding box center [386, 148] width 94 height 14
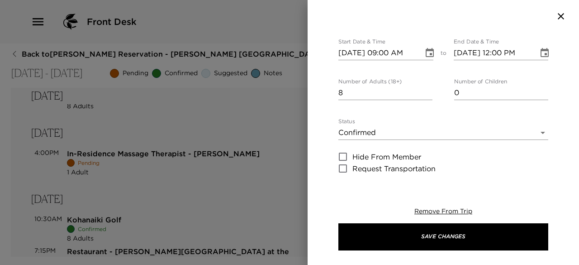
scroll to position [56, 0]
click at [423, 123] on div "Status Confirmed Confirmed" at bounding box center [444, 129] width 210 height 22
click at [416, 129] on body "Front Desk Back to Tilly Levine Reservation - Hale Luana 1119 Kohala Coast, Haw…" at bounding box center [289, 132] width 579 height 265
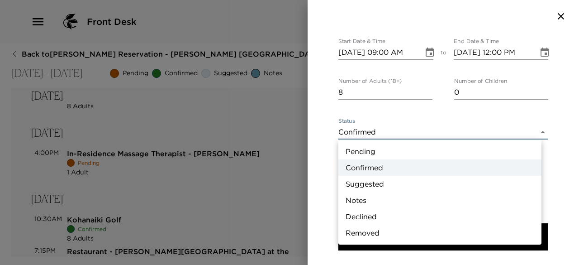
click at [390, 181] on li "Suggested" at bounding box center [440, 184] width 203 height 16
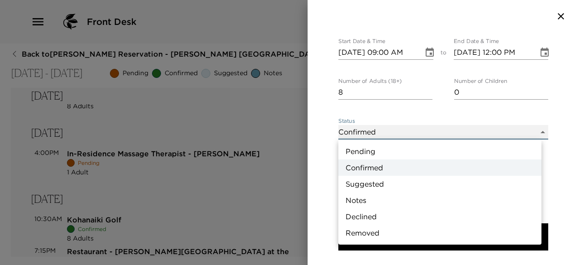
type input "Suggestion"
type textarea "Experience the charm of the Kamuela Farmers Market, where local vendors offer f…"
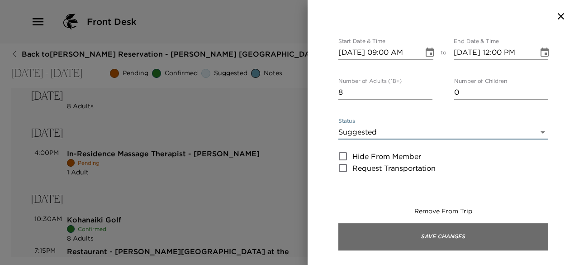
click at [364, 235] on button "Save Changes" at bounding box center [444, 236] width 210 height 27
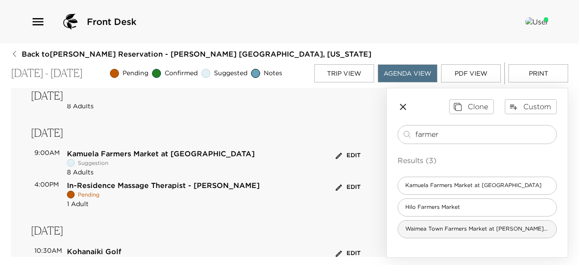
click at [441, 229] on span "Waimea Town Farmers Market at Parker School" at bounding box center [477, 229] width 158 height 8
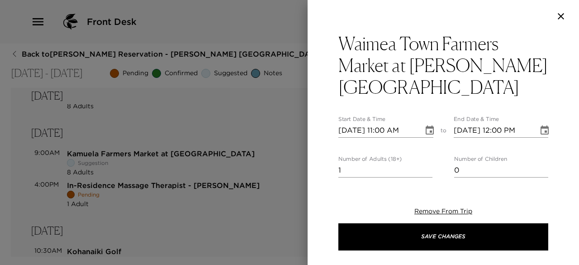
type textarea "Spend a Saturday morning at Waimea Town Market at Parker School, where you'll f…"
click at [354, 123] on input "11/03/2025 11:00 AM" at bounding box center [378, 130] width 79 height 14
type input "11/08/2025 11:00 AM"
type input "11/08/2025 12:00 PM"
click at [383, 123] on input "11/08/2025 11:00 AM" at bounding box center [378, 130] width 79 height 14
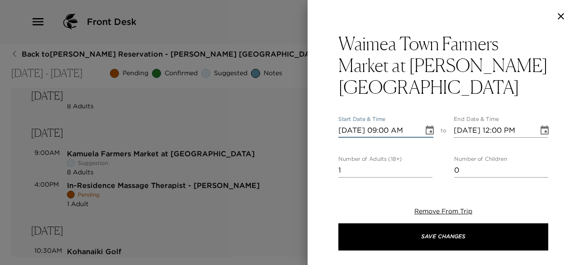
type input "11/08/2025 09:00 AM"
click at [424, 163] on input "2" at bounding box center [386, 170] width 94 height 14
click at [424, 163] on input "3" at bounding box center [386, 170] width 94 height 14
click at [424, 163] on input "4" at bounding box center [386, 170] width 94 height 14
click at [424, 163] on input "5" at bounding box center [386, 170] width 94 height 14
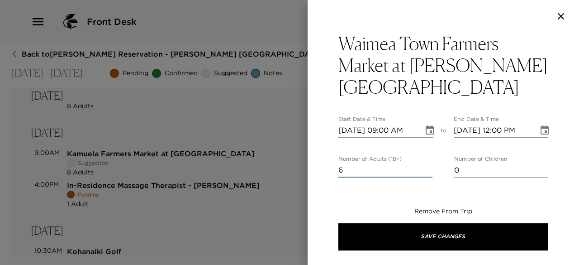
click at [424, 163] on input "6" at bounding box center [386, 170] width 94 height 14
click at [424, 163] on input "7" at bounding box center [386, 170] width 94 height 14
type input "8"
click at [424, 163] on input "8" at bounding box center [386, 170] width 94 height 14
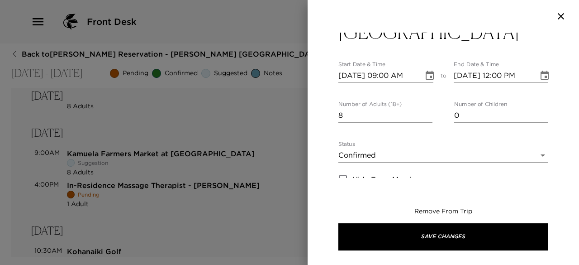
scroll to position [58, 0]
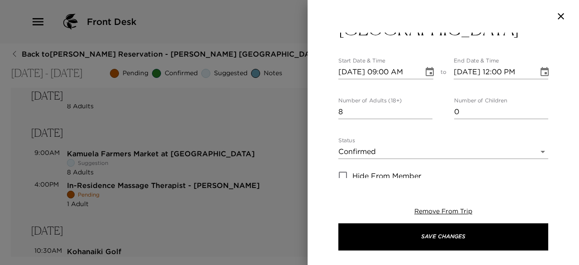
click at [414, 132] on body "Front Desk Back to Tilly Levine Reservation - Hale Luana 1119 Kohala Coast, Haw…" at bounding box center [289, 132] width 579 height 265
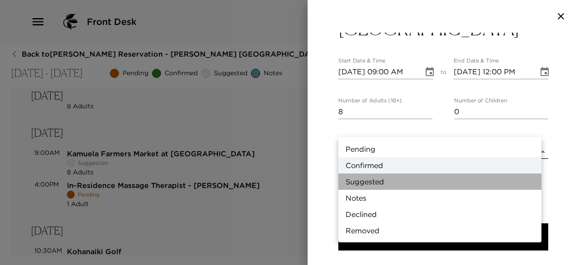
click at [394, 179] on li "Suggested" at bounding box center [440, 181] width 203 height 16
type input "Suggestion"
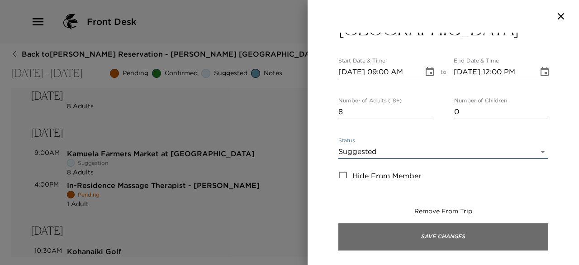
click at [381, 231] on button "Save Changes" at bounding box center [444, 236] width 210 height 27
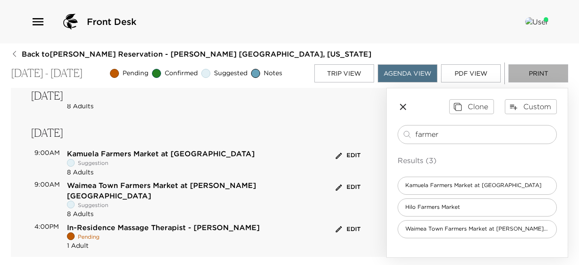
click at [520, 78] on button "Print" at bounding box center [539, 73] width 60 height 18
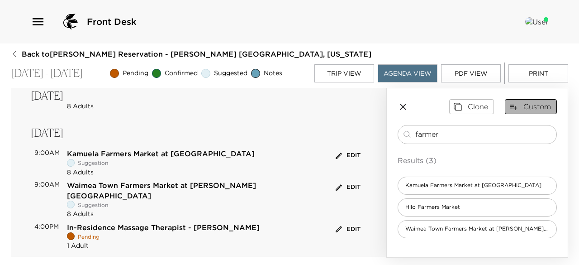
click at [527, 104] on button "Custom" at bounding box center [531, 106] width 52 height 14
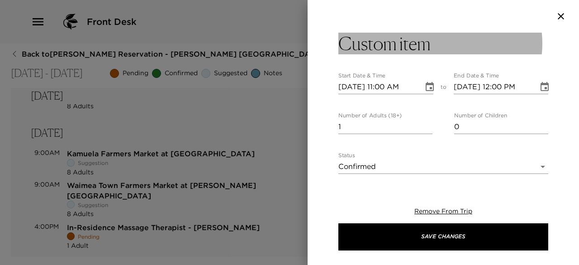
click at [394, 38] on h3 "Custom item" at bounding box center [385, 44] width 92 height 22
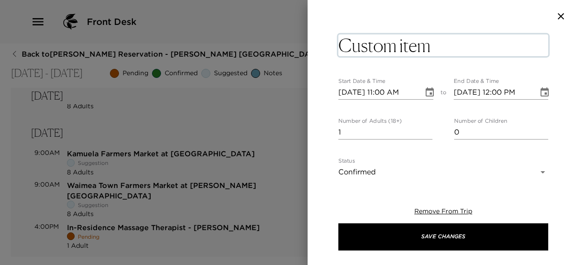
click at [394, 38] on textarea "Custom item" at bounding box center [444, 45] width 210 height 22
type textarea "Cook in Residence"
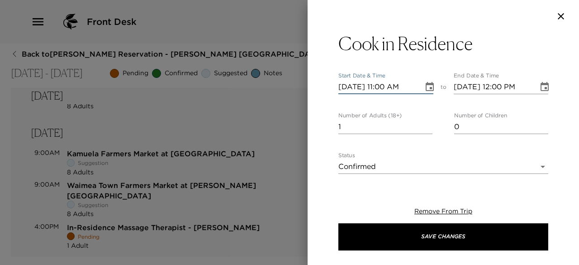
click at [353, 91] on input "11/03/2025 11:00 AM" at bounding box center [378, 87] width 79 height 14
type input "11/04/2025 11:00 AM"
type input "11/04/2025 12:00 PM"
click at [383, 85] on input "11/04/2025 11:00 AM" at bounding box center [378, 87] width 79 height 14
type input "11/04/2025 06:00 PM"
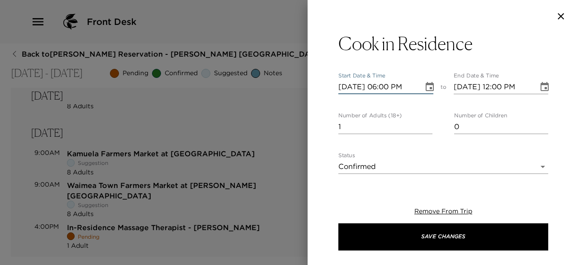
type input "11/04/2025 07:00 PM"
type input "11/04/2025 06:00 PM"
click at [424, 124] on input "2" at bounding box center [386, 126] width 94 height 14
click at [424, 124] on input "3" at bounding box center [386, 126] width 94 height 14
click at [424, 124] on input "4" at bounding box center [386, 126] width 94 height 14
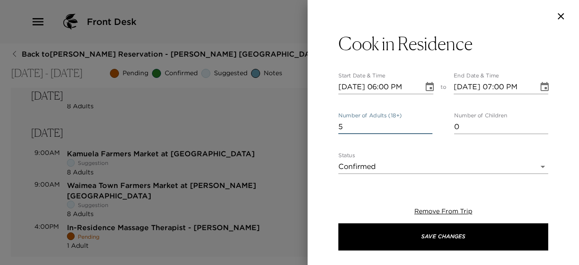
click at [424, 124] on input "5" at bounding box center [386, 126] width 94 height 14
click at [424, 124] on input "6" at bounding box center [386, 126] width 94 height 14
click at [424, 124] on input "7" at bounding box center [386, 126] width 94 height 14
type input "8"
click at [424, 124] on input "8" at bounding box center [386, 126] width 94 height 14
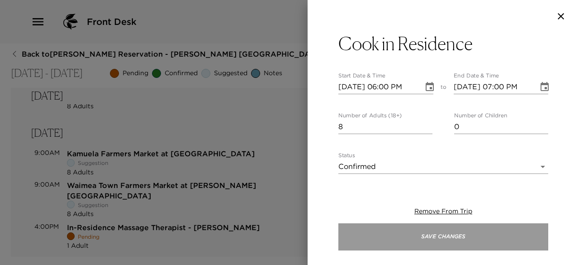
click at [380, 238] on button "Save Changes" at bounding box center [444, 236] width 210 height 27
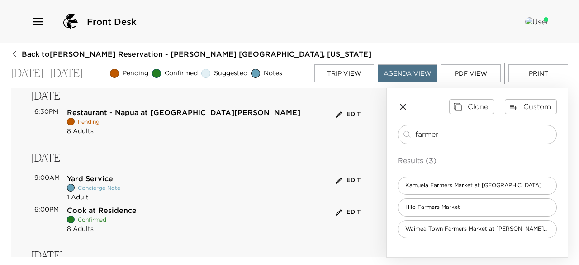
scroll to position [383, 0]
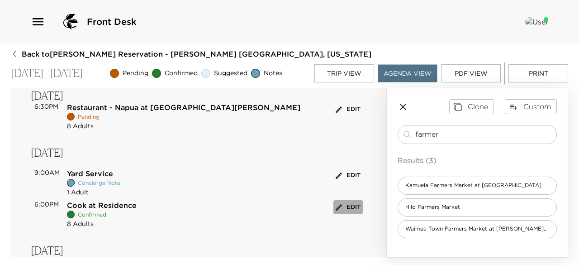
click at [345, 209] on button "Edit" at bounding box center [348, 207] width 29 height 14
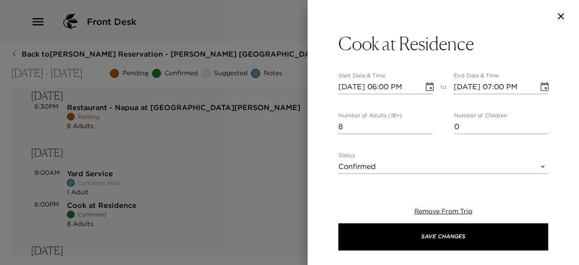
click at [345, 209] on div at bounding box center [289, 132] width 579 height 265
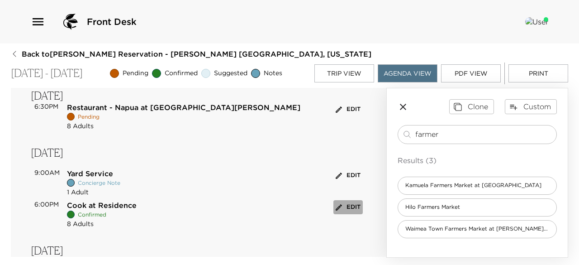
click at [347, 205] on button "Edit" at bounding box center [348, 207] width 29 height 14
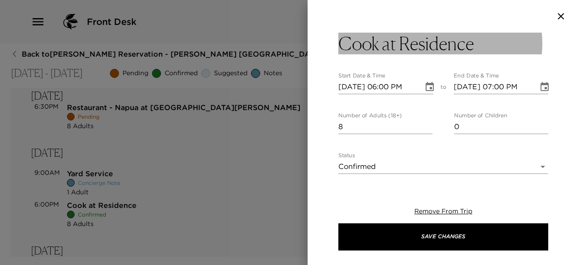
click at [394, 48] on h3 "Cook at Residence" at bounding box center [407, 44] width 136 height 22
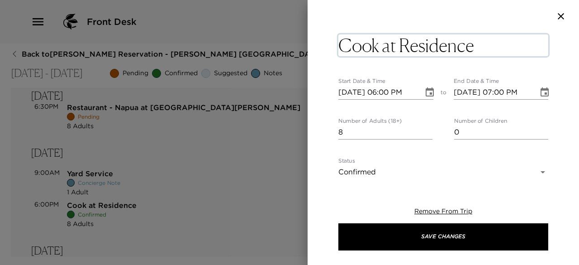
click at [394, 48] on textarea "Cook at Residence" at bounding box center [444, 45] width 210 height 22
type textarea "Cook in Residence"
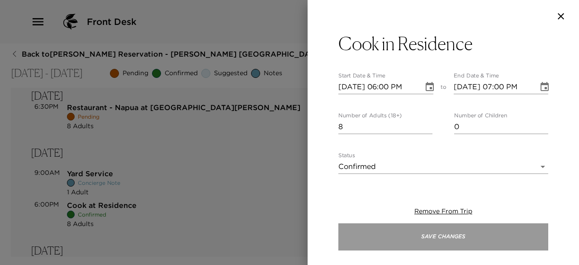
click at [358, 233] on button "Save Changes" at bounding box center [444, 236] width 210 height 27
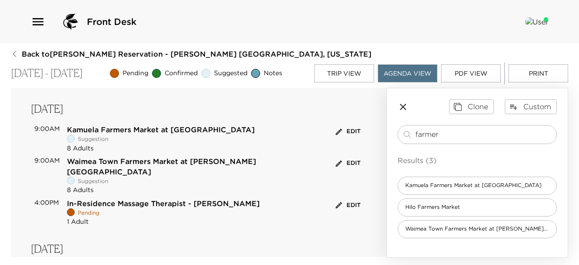
scroll to position [687, 0]
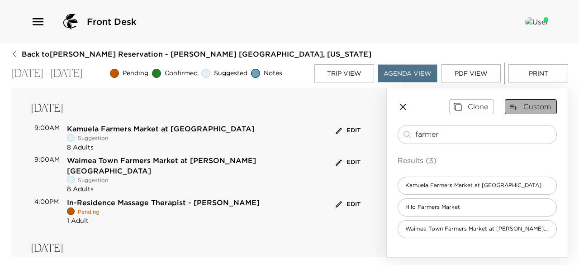
click at [513, 100] on button "Custom" at bounding box center [531, 106] width 52 height 14
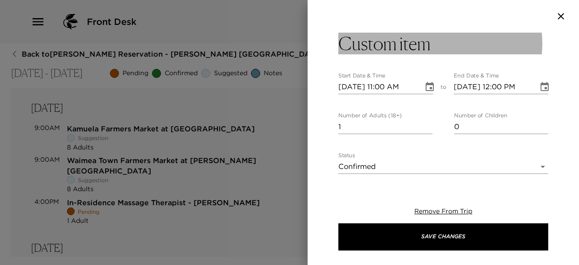
click at [422, 46] on h3 "Custom item" at bounding box center [385, 44] width 92 height 22
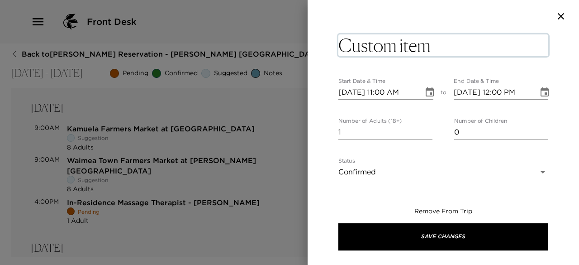
click at [422, 46] on textarea "Custom item" at bounding box center [444, 45] width 210 height 22
type textarea "Cook in Residence"
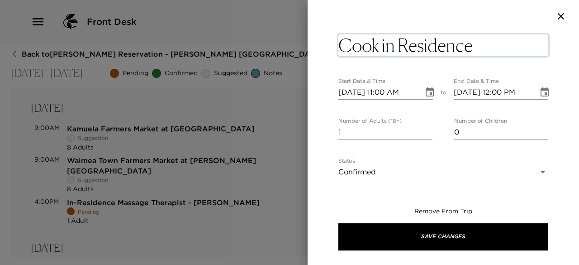
click at [353, 92] on input "11/03/2025 11:00 AM" at bounding box center [378, 92] width 79 height 14
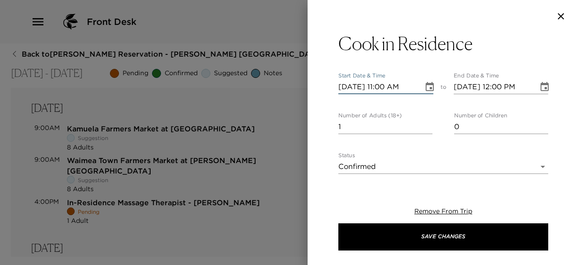
type input "11/08/2025 11:00 AM"
type input "11/08/2025 12:00 PM"
click at [381, 85] on input "11/08/2025 11:00 AM" at bounding box center [378, 87] width 79 height 14
type input "11/08/2025 06:00 PM"
type input "11/08/2025 07:00 PM"
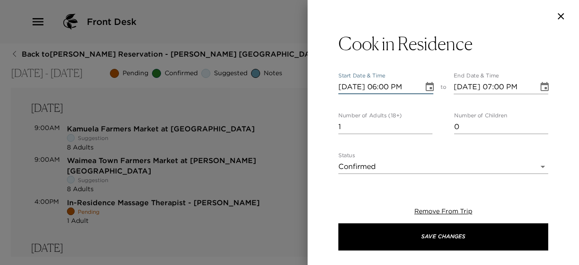
type input "11/08/2025 06:00 PM"
click at [427, 123] on input "2" at bounding box center [386, 126] width 94 height 14
click at [427, 123] on input "3" at bounding box center [386, 126] width 94 height 14
click at [427, 123] on input "4" at bounding box center [386, 126] width 94 height 14
click at [427, 123] on input "5" at bounding box center [386, 126] width 94 height 14
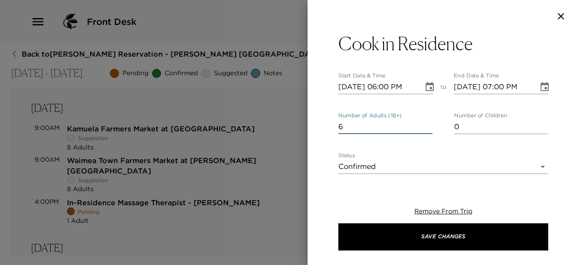
click at [427, 123] on input "6" at bounding box center [386, 126] width 94 height 14
click at [427, 123] on input "7" at bounding box center [386, 126] width 94 height 14
type input "8"
click at [427, 123] on input "8" at bounding box center [386, 126] width 94 height 14
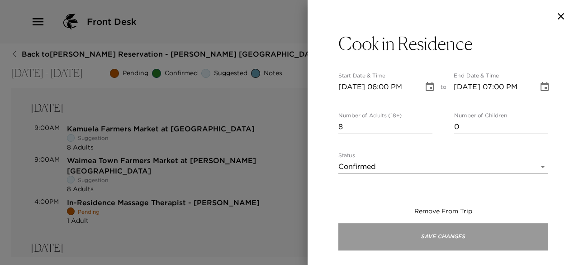
click at [370, 247] on button "Save Changes" at bounding box center [444, 236] width 210 height 27
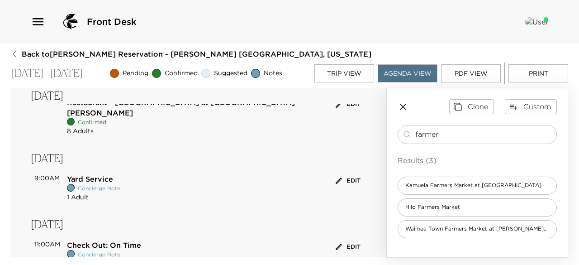
scroll to position [1087, 0]
click at [535, 73] on button "Print" at bounding box center [539, 73] width 60 height 18
